Goal: Task Accomplishment & Management: Complete application form

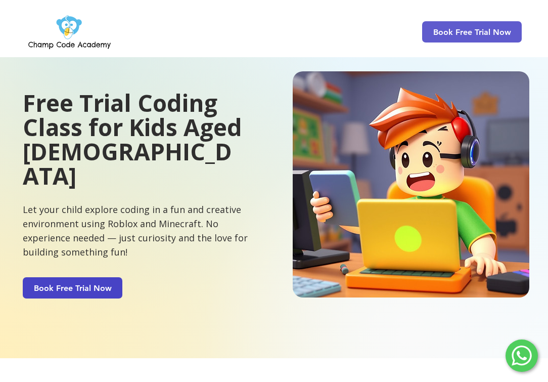
click at [85, 283] on span "Book Free Trial Now" at bounding box center [73, 288] width 78 height 10
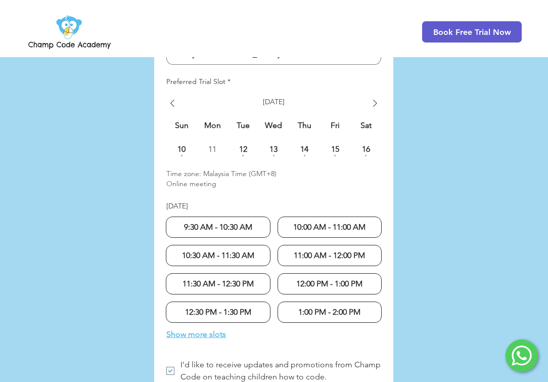
scroll to position [2603, 0]
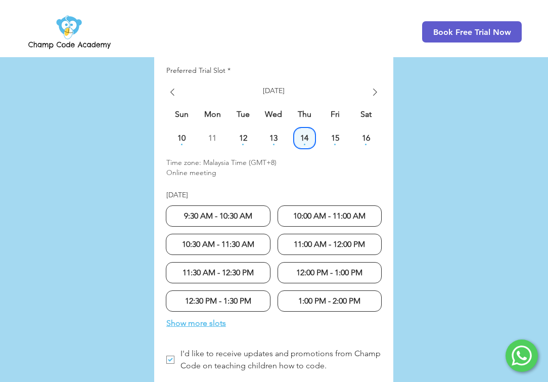
click at [305, 134] on span "14" at bounding box center [305, 138] width 20 height 8
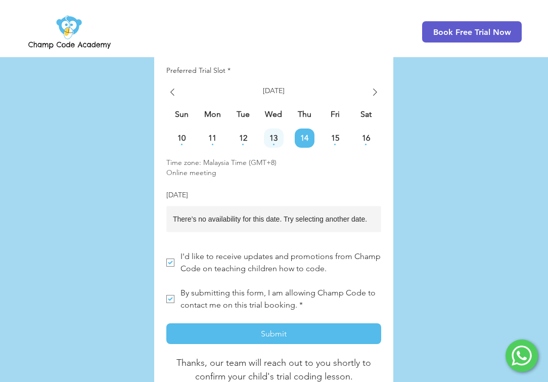
click at [281, 134] on span "13" at bounding box center [274, 138] width 20 height 8
click at [332, 134] on span "15" at bounding box center [335, 138] width 20 height 8
click at [368, 134] on span "16" at bounding box center [366, 138] width 20 height 8
click at [241, 144] on div "This day has available time slots." at bounding box center [243, 145] width 20 height 2
click at [373, 86] on icon "Show next week" at bounding box center [375, 92] width 12 height 12
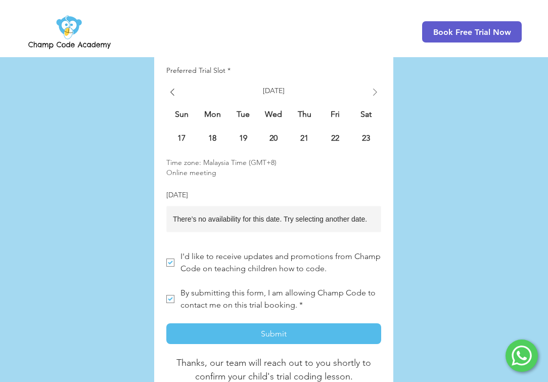
click at [194, 128] on td "17 [DATE]" at bounding box center [181, 138] width 31 height 20
click at [211, 134] on span "18" at bounding box center [213, 138] width 20 height 8
click at [243, 134] on span "19" at bounding box center [243, 138] width 20 height 8
click at [267, 134] on span "20" at bounding box center [274, 138] width 20 height 8
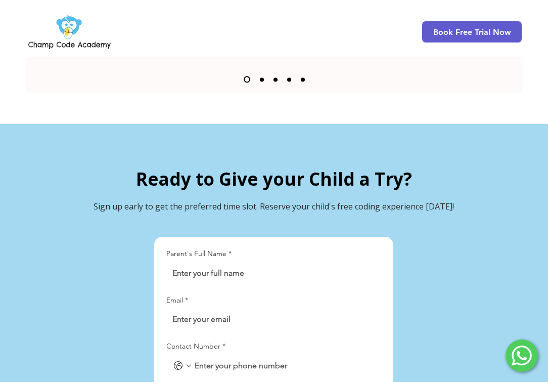
scroll to position [2172, 0]
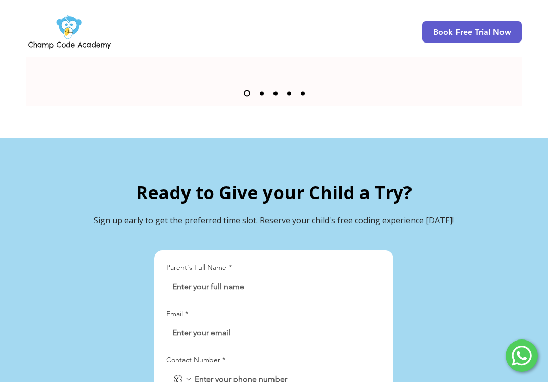
click at [205, 277] on input "Parent's Full Name *" at bounding box center [270, 287] width 209 height 20
type input "[PERSON_NAME]"
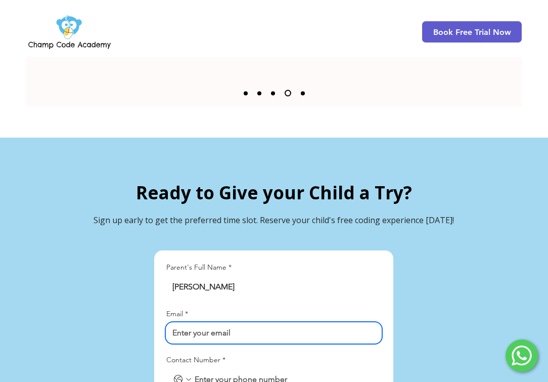
click at [210, 323] on input "Email *" at bounding box center [270, 333] width 209 height 20
type input "[EMAIL_ADDRESS][DOMAIN_NAME]"
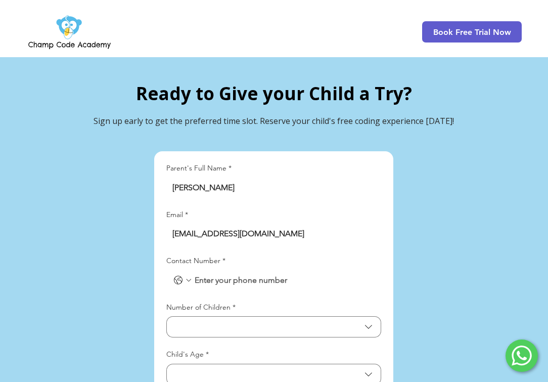
scroll to position [2291, 0]
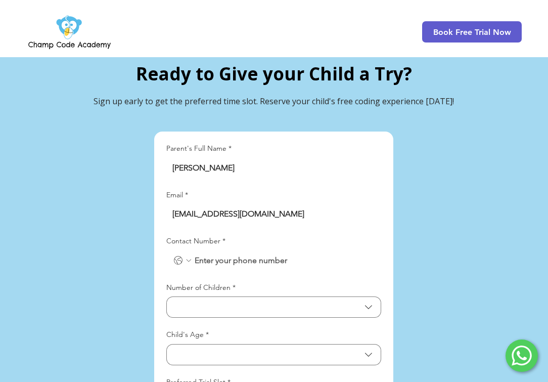
click at [186, 256] on icon "Contact Number. Phone. Select a country code" at bounding box center [189, 260] width 8 height 8
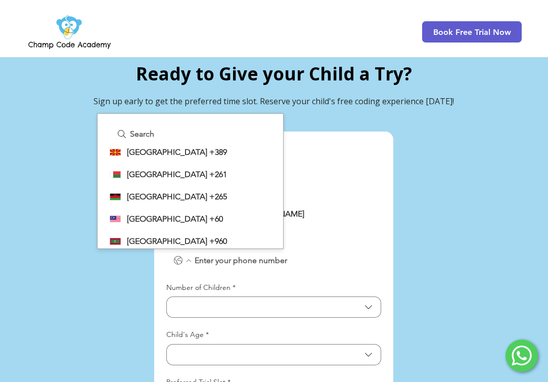
scroll to position [2746, 0]
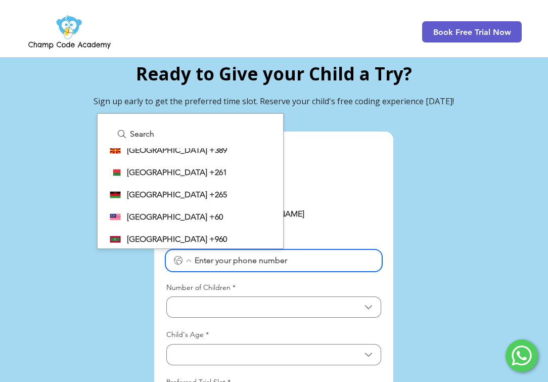
click at [209, 212] on span "+60" at bounding box center [216, 217] width 14 height 10
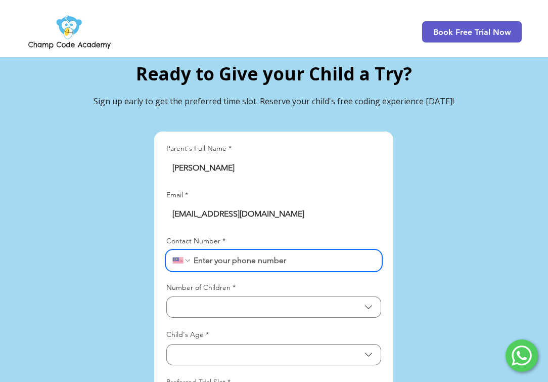
click at [255, 250] on input "Contact Number *" at bounding box center [284, 260] width 184 height 20
click at [194, 250] on input "Contact Number *" at bounding box center [284, 260] width 184 height 20
type input "01167420190"
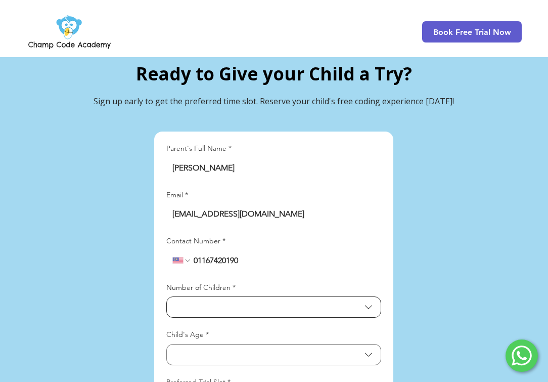
click at [227, 302] on span "Number of Children" at bounding box center [267, 307] width 188 height 10
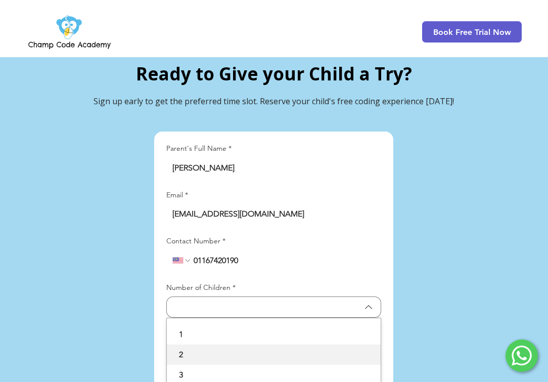
click at [192, 344] on div "2" at bounding box center [274, 354] width 214 height 20
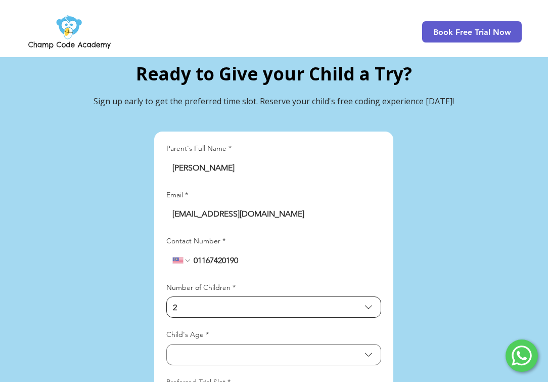
click at [191, 302] on span "2" at bounding box center [267, 307] width 188 height 10
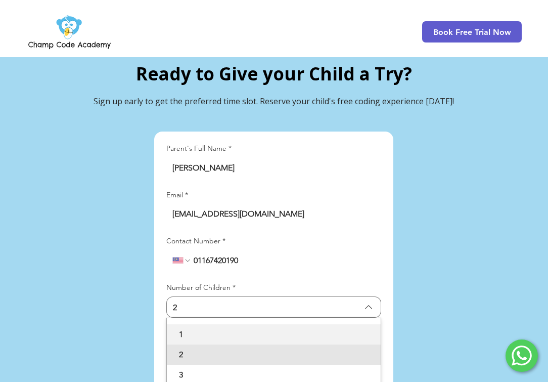
click at [188, 324] on div "1" at bounding box center [274, 334] width 214 height 20
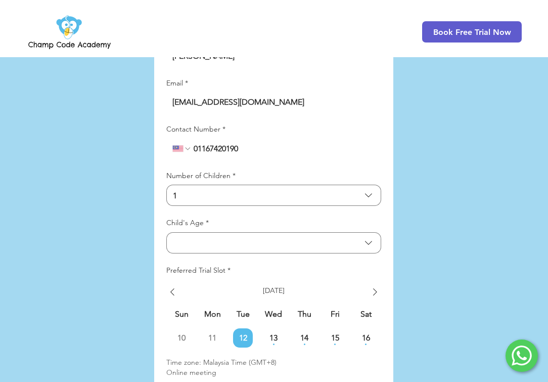
scroll to position [2464, 0]
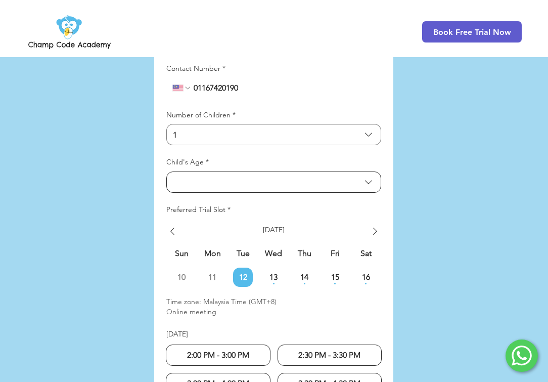
click at [204, 171] on button "Child's Age" at bounding box center [273, 181] width 215 height 21
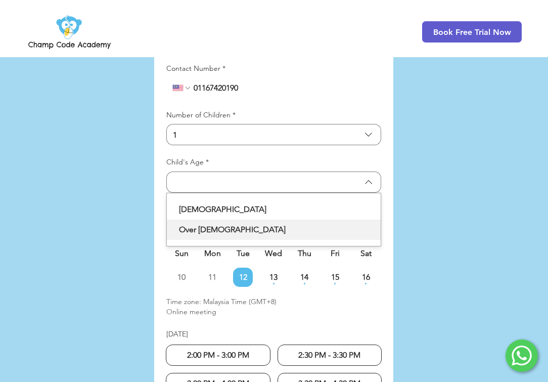
click at [210, 224] on span "Over [DEMOGRAPHIC_DATA]" at bounding box center [274, 230] width 202 height 12
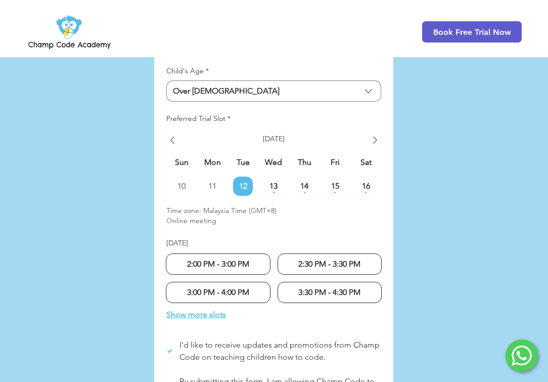
scroll to position [2558, 0]
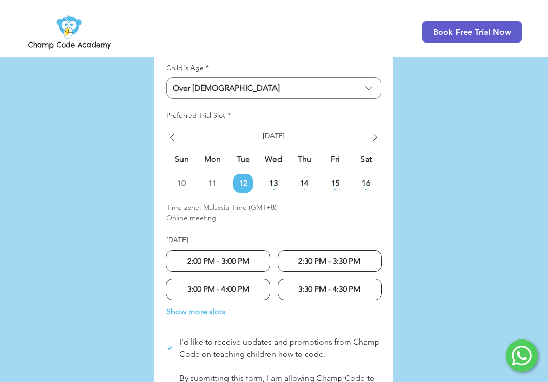
click at [310, 279] on div "3:30 PM - 4:30 PM" at bounding box center [330, 289] width 105 height 21
radio input "true"
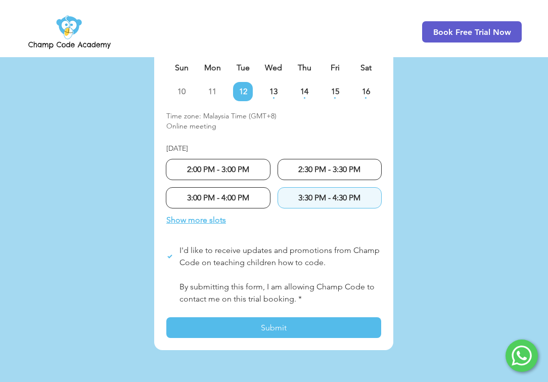
scroll to position [2650, 0]
click at [169, 289] on span "LP Lead Form" at bounding box center [169, 292] width 7 height 7
click at [166, 292] on input "By submitting this form, I am allowing Champ Code to contact me on this trial b…" at bounding box center [166, 292] width 1 height 1
checkbox input "true"
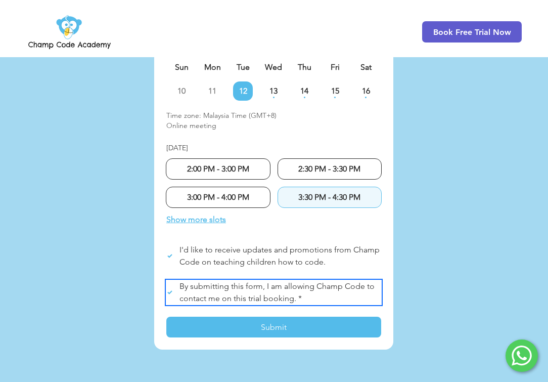
click at [169, 254] on icon "LP Lead Form" at bounding box center [169, 256] width 5 height 4
click at [166, 256] on input "I'd like to receive updates and promotions from Champ Code on teaching children…" at bounding box center [166, 256] width 1 height 1
checkbox input "false"
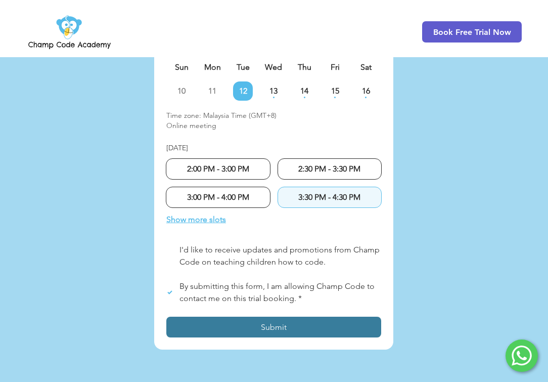
click at [278, 317] on button "Submit" at bounding box center [273, 327] width 215 height 21
checkbox input "true"
checkbox input "false"
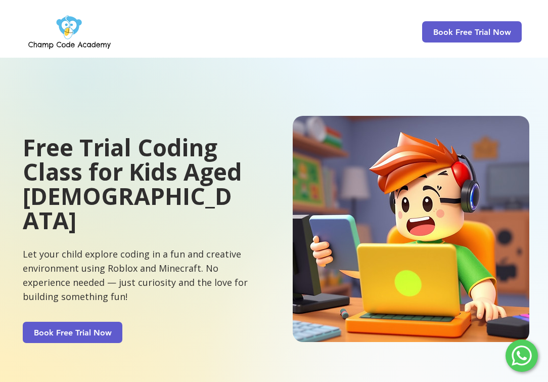
scroll to position [2245, 0]
